Goal: Task Accomplishment & Management: Manage account settings

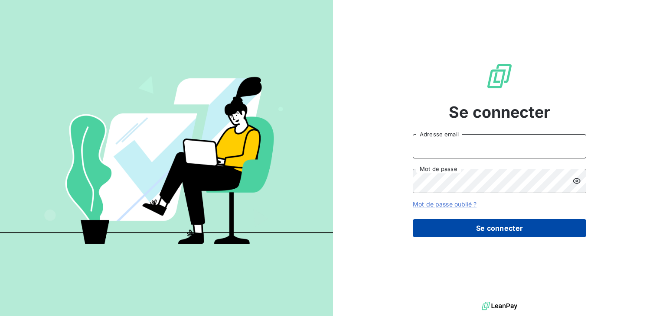
type input "[EMAIL_ADDRESS][DOMAIN_NAME]"
click at [483, 225] on button "Se connecter" at bounding box center [499, 228] width 173 height 18
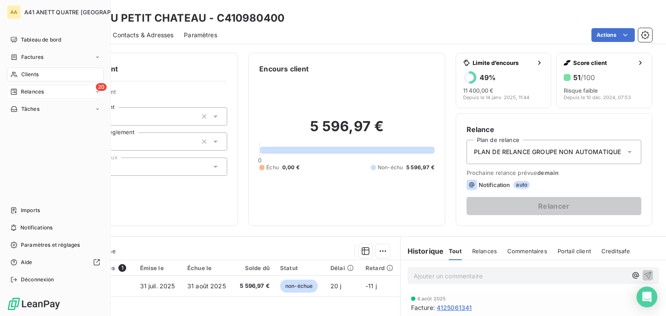
click at [36, 88] on span "Relances" at bounding box center [32, 92] width 23 height 8
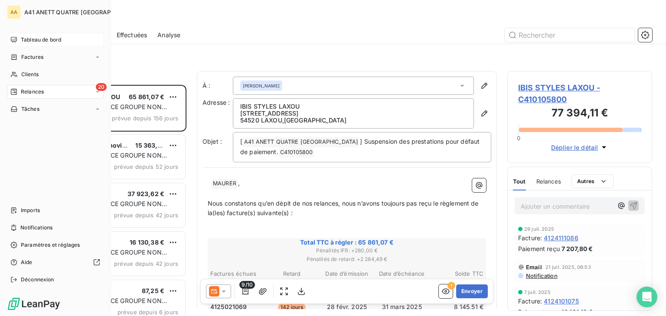
click at [38, 41] on span "Tableau de bord" at bounding box center [41, 40] width 40 height 8
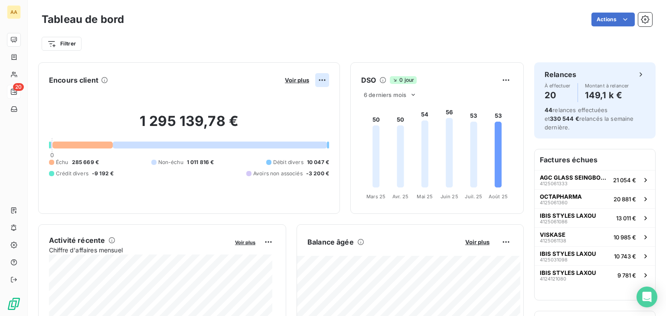
click at [314, 82] on html "AA 20 Tableau de bord Actions Filtrer Encours client Voir plus 1 295 139,78 € 0…" at bounding box center [333, 158] width 666 height 316
click at [278, 75] on html "AA 20 Tableau de bord Actions Filtrer Encours client Voir plus Exporter 1 295 1…" at bounding box center [333, 158] width 666 height 316
click at [285, 80] on span "Voir plus" at bounding box center [297, 80] width 24 height 7
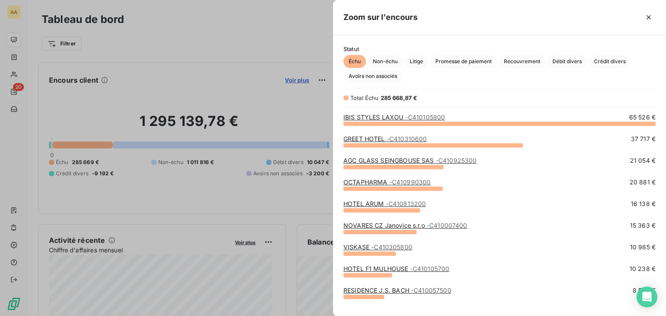
scroll to position [186, 326]
click at [601, 60] on span "Crédit divers" at bounding box center [610, 61] width 42 height 13
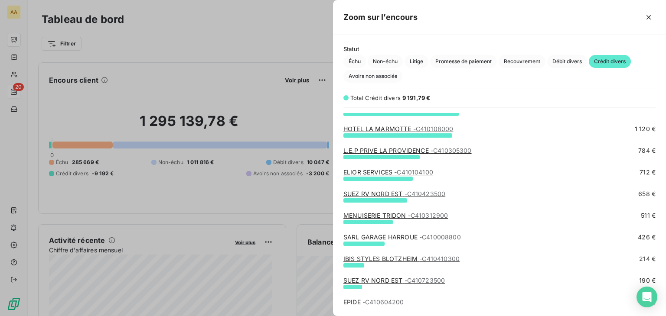
scroll to position [0, 0]
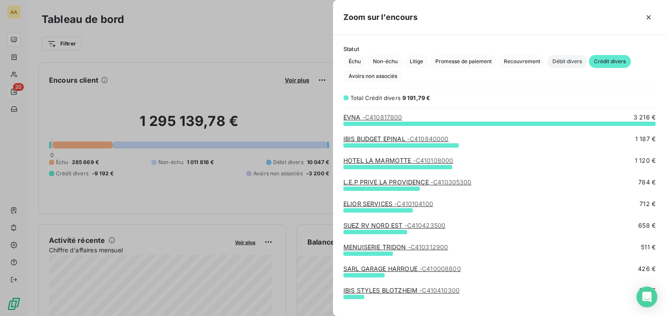
click at [558, 62] on span "Débit divers" at bounding box center [567, 61] width 40 height 13
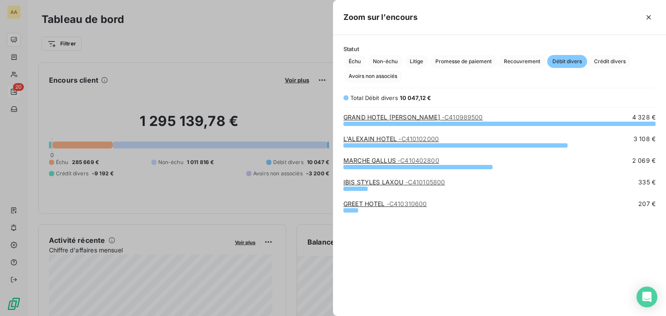
scroll to position [186, 326]
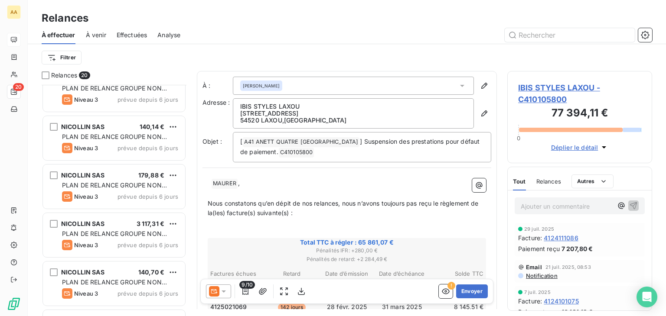
scroll to position [740, 0]
